Goal: Transaction & Acquisition: Subscribe to service/newsletter

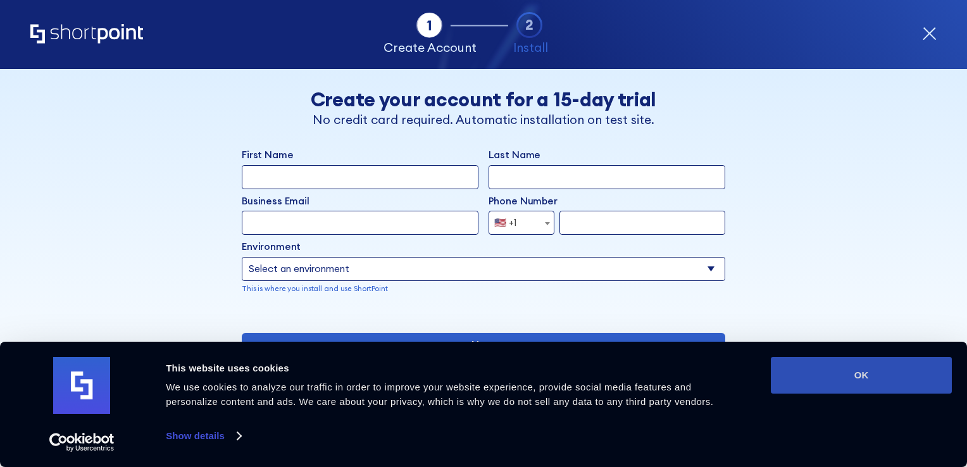
click at [888, 369] on button "OK" at bounding box center [861, 375] width 181 height 37
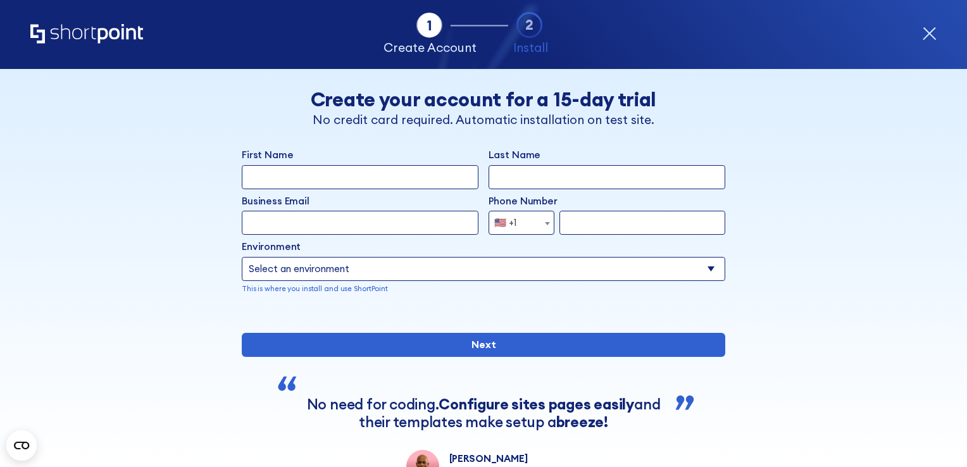
click at [361, 177] on input "First Name" at bounding box center [360, 177] width 237 height 24
type input "Aiswarya"
type input "Mukherjee"
type input "Ash.Mukherjee@kendal.ac.uk"
select select "+44"
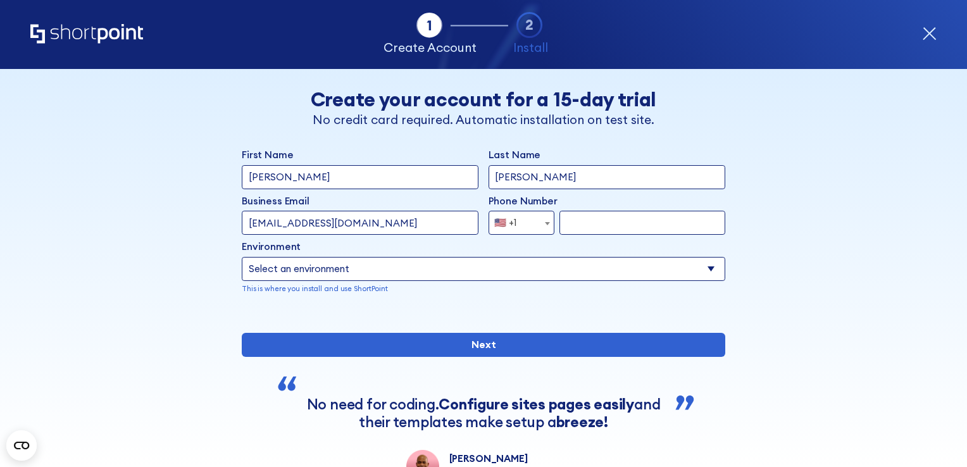
type input "7448325929"
click at [545, 224] on b "form" at bounding box center [547, 223] width 5 height 3
click at [510, 266] on select "Select an environment Microsoft 365 SharePoint Online SharePoint Subscription E…" at bounding box center [483, 269] width 483 height 24
select select "Microsoft 365"
click at [242, 257] on select "Select an environment Microsoft 365 SharePoint Online SharePoint Subscription E…" at bounding box center [483, 269] width 483 height 24
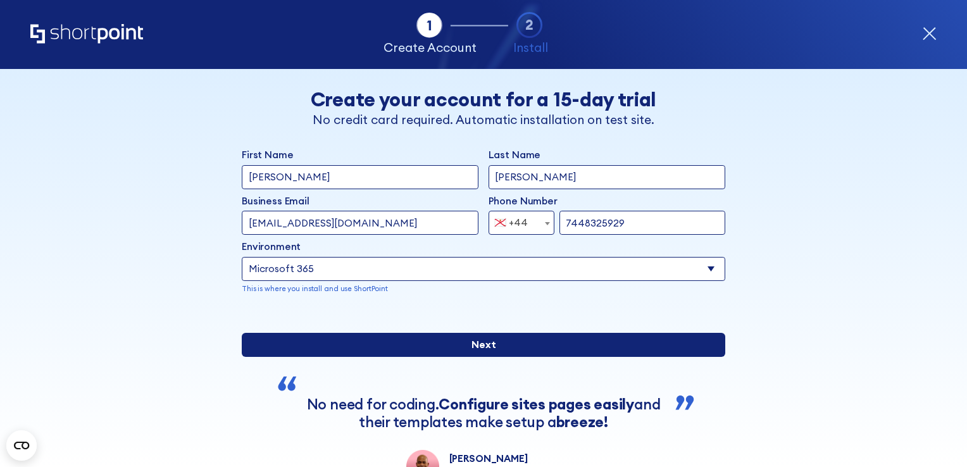
click at [451, 357] on input "Next" at bounding box center [483, 345] width 483 height 24
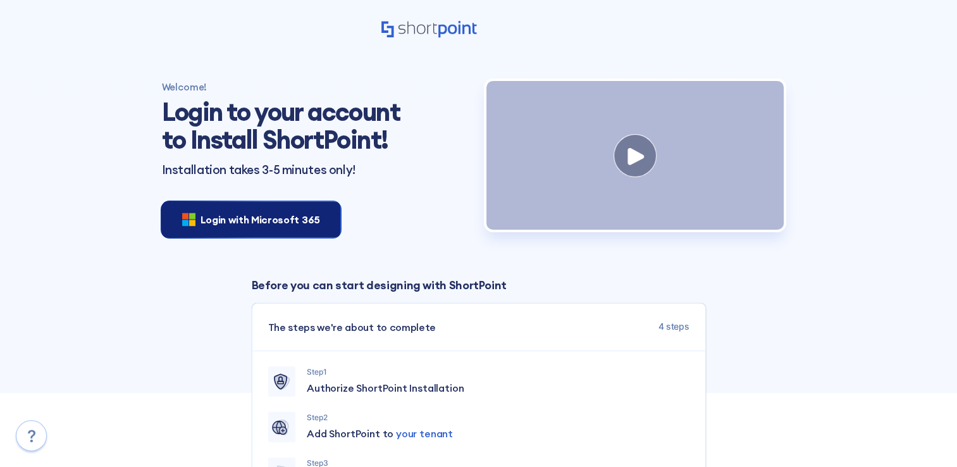
click at [232, 226] on span "Login with Microsoft 365" at bounding box center [261, 219] width 120 height 15
